Goal: Task Accomplishment & Management: Complete application form

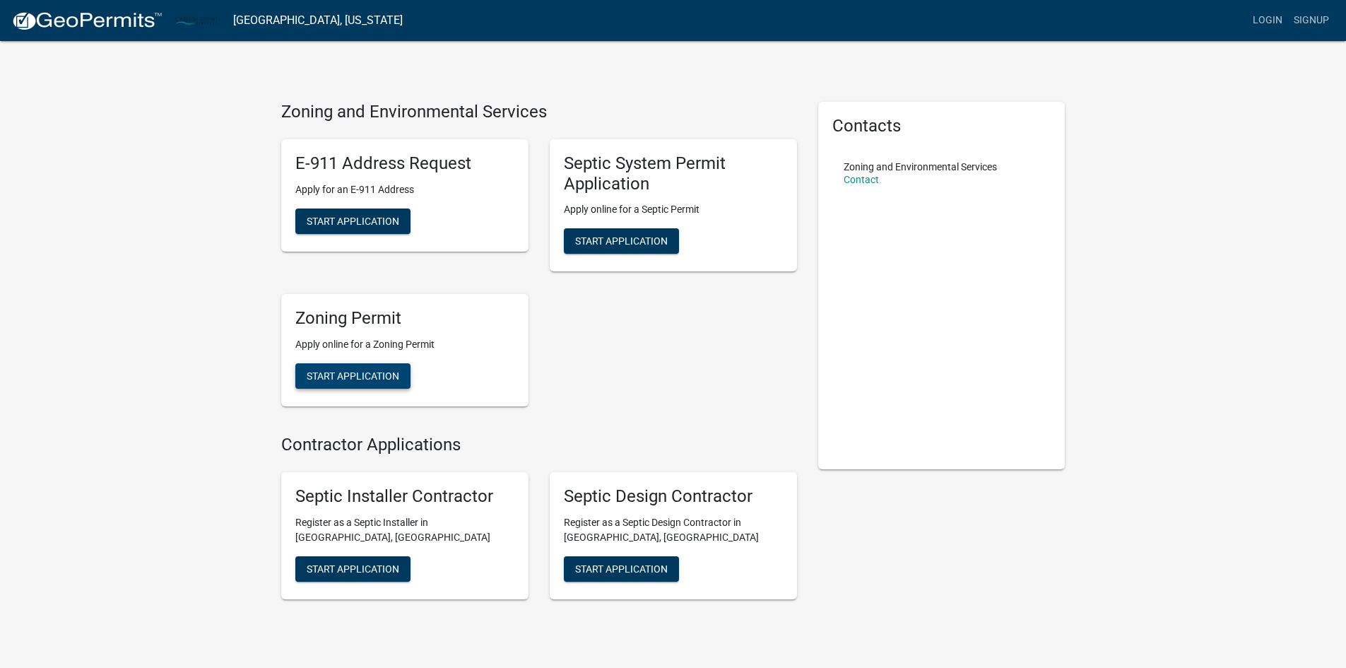
click at [379, 379] on span "Start Application" at bounding box center [353, 375] width 93 height 11
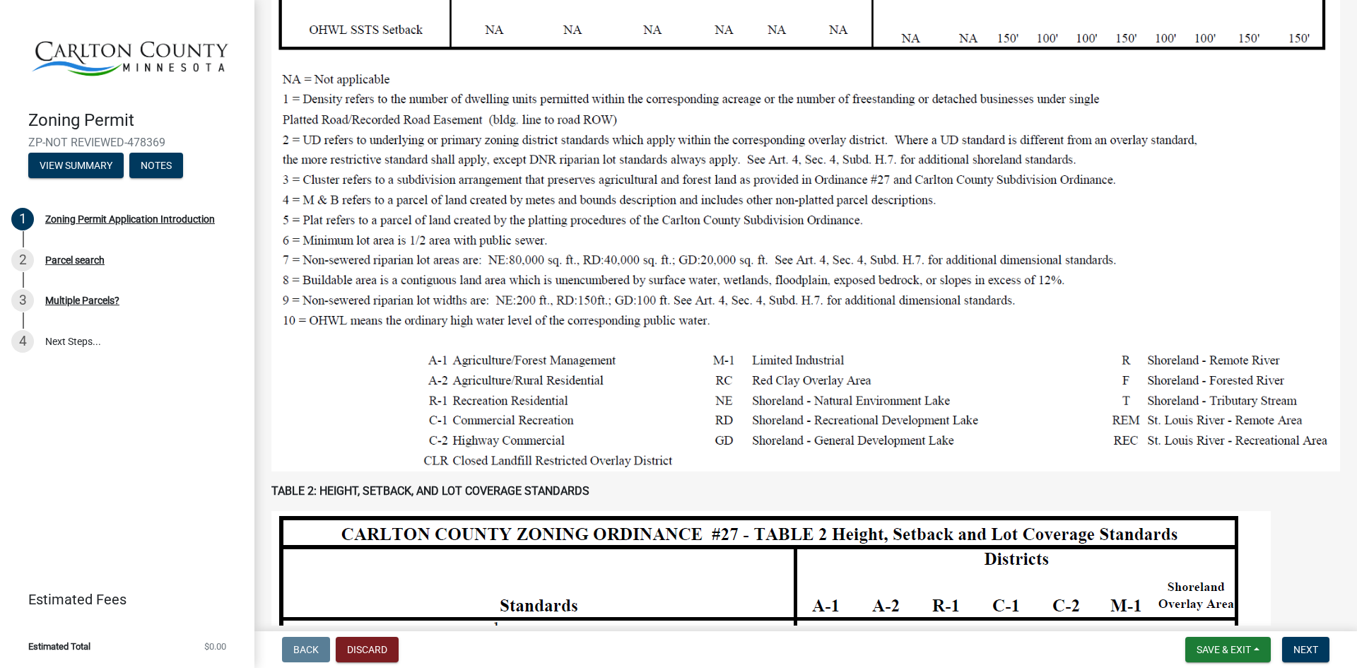
scroll to position [622, 0]
click at [78, 167] on button "View Summary" at bounding box center [75, 165] width 95 height 25
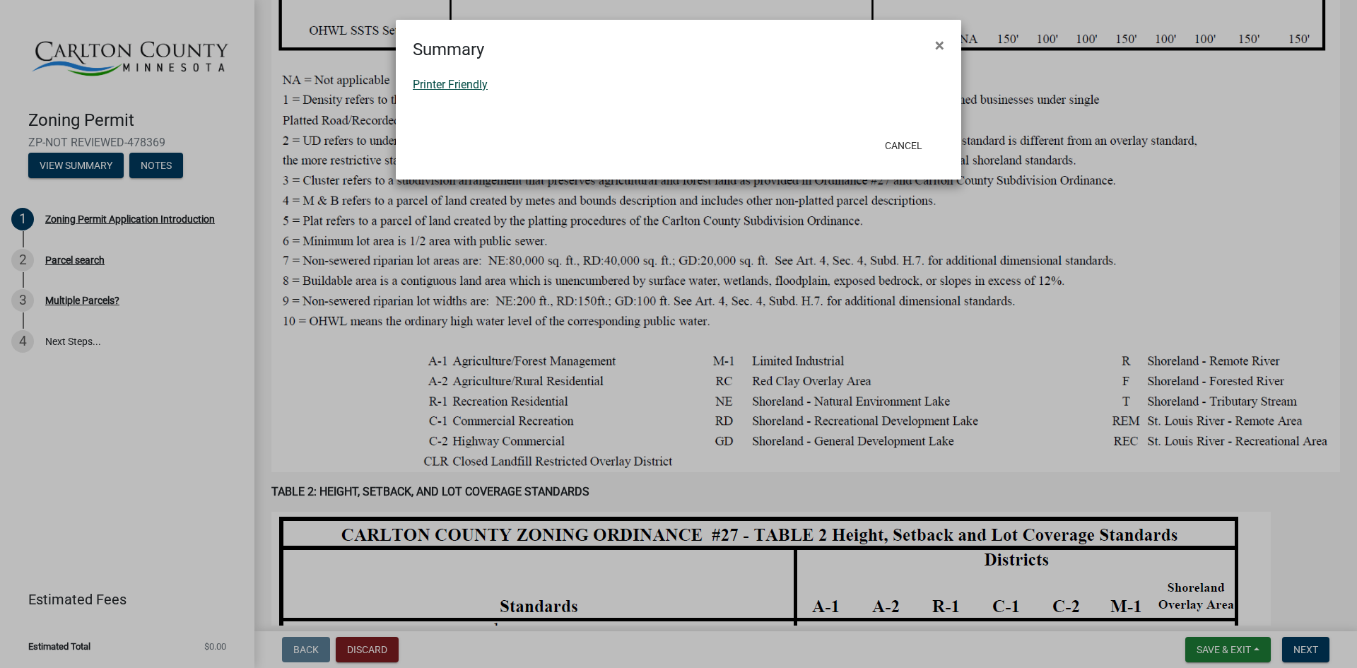
click at [476, 87] on link "Printer Friendly" at bounding box center [450, 84] width 75 height 13
click at [891, 140] on button "Cancel" at bounding box center [903, 145] width 60 height 25
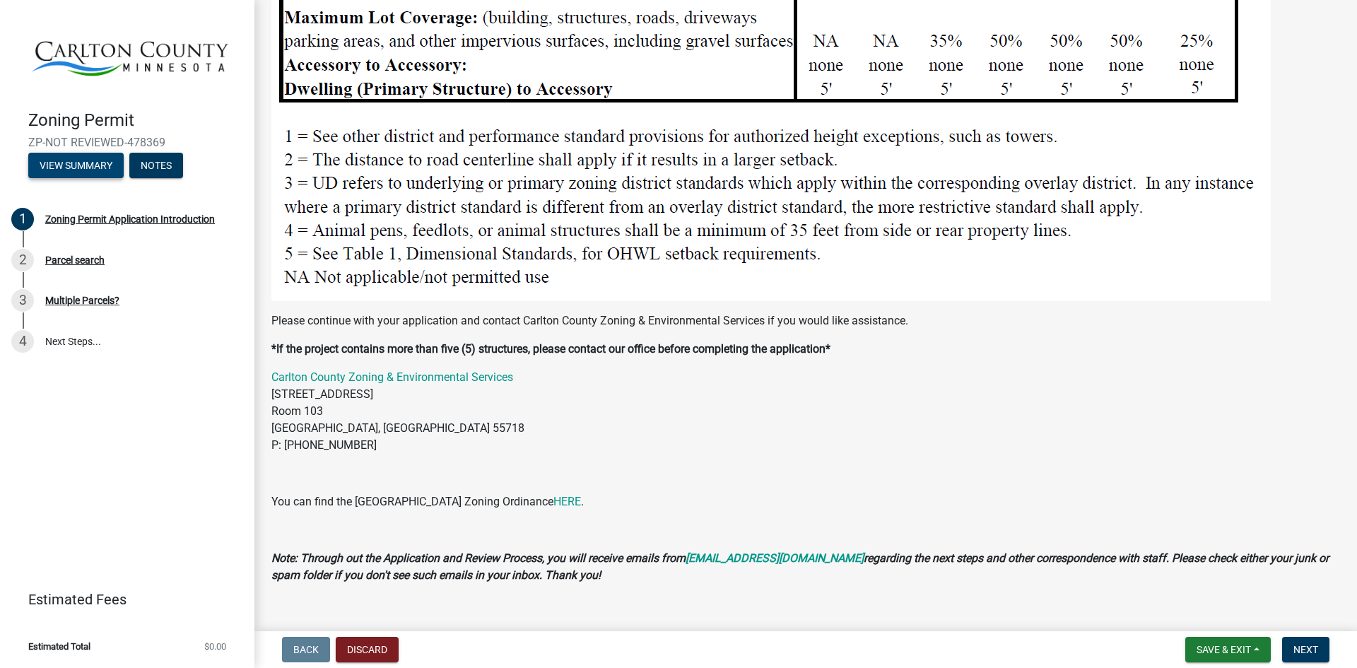
scroll to position [1752, 0]
click at [553, 494] on link "HERE" at bounding box center [567, 500] width 28 height 13
